Goal: Check status: Check status

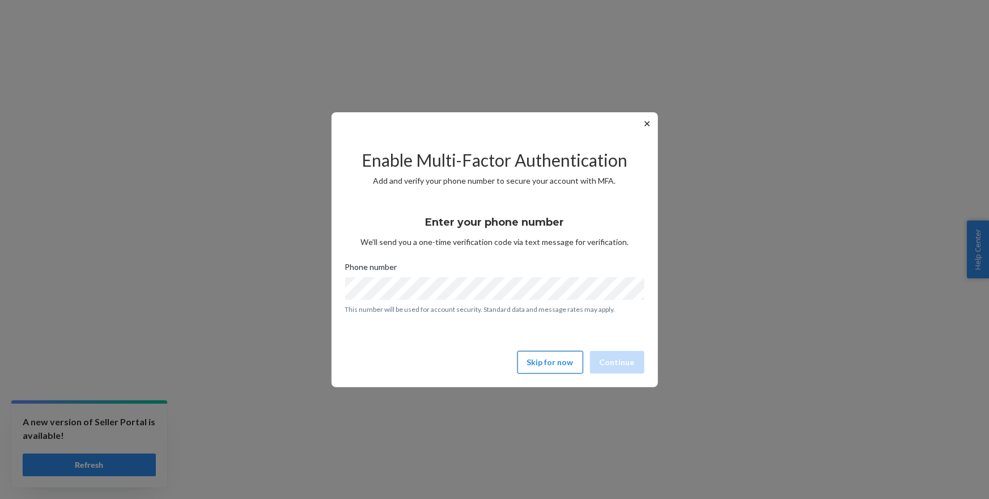
click at [534, 359] on button "Skip for now" at bounding box center [550, 362] width 66 height 23
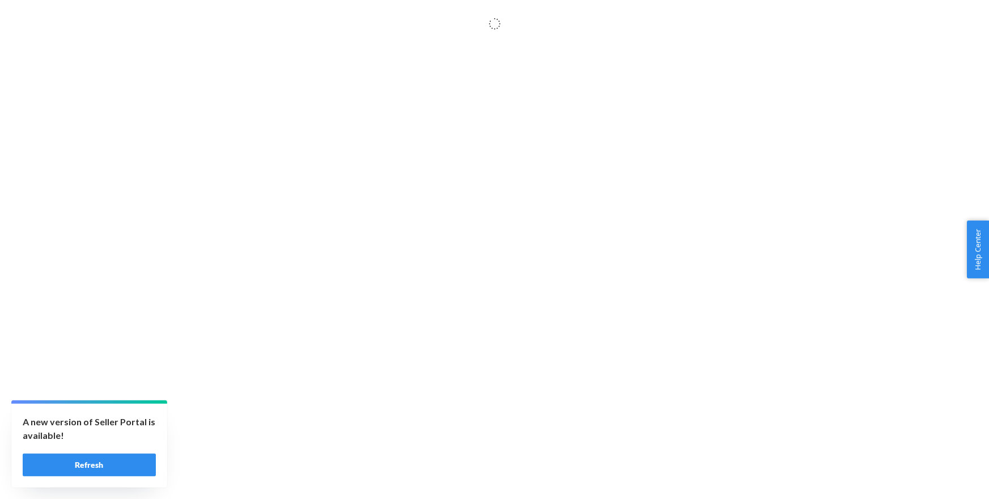
drag, startPoint x: 69, startPoint y: 461, endPoint x: 349, endPoint y: 300, distance: 323.2
click at [69, 461] on button "Refresh" at bounding box center [89, 464] width 133 height 23
